Goal: Task Accomplishment & Management: Use online tool/utility

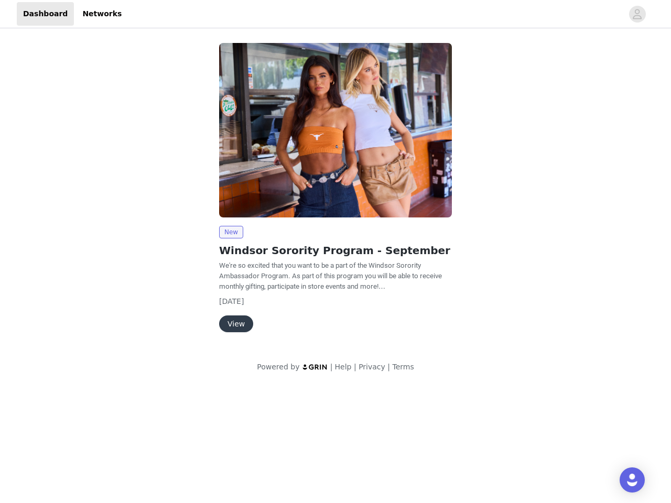
click at [335, 192] on img at bounding box center [335, 130] width 233 height 175
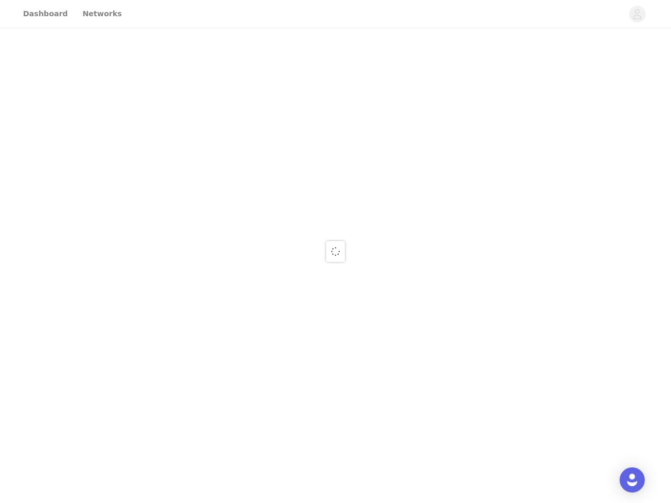
click at [637, 14] on div at bounding box center [335, 251] width 671 height 503
click at [335, 130] on div at bounding box center [335, 251] width 671 height 503
click at [231, 232] on div at bounding box center [335, 251] width 671 height 503
click at [235, 324] on div at bounding box center [335, 251] width 671 height 503
click at [632, 480] on img "Open Intercom Messenger" at bounding box center [632, 480] width 13 height 13
